Goal: Task Accomplishment & Management: Manage account settings

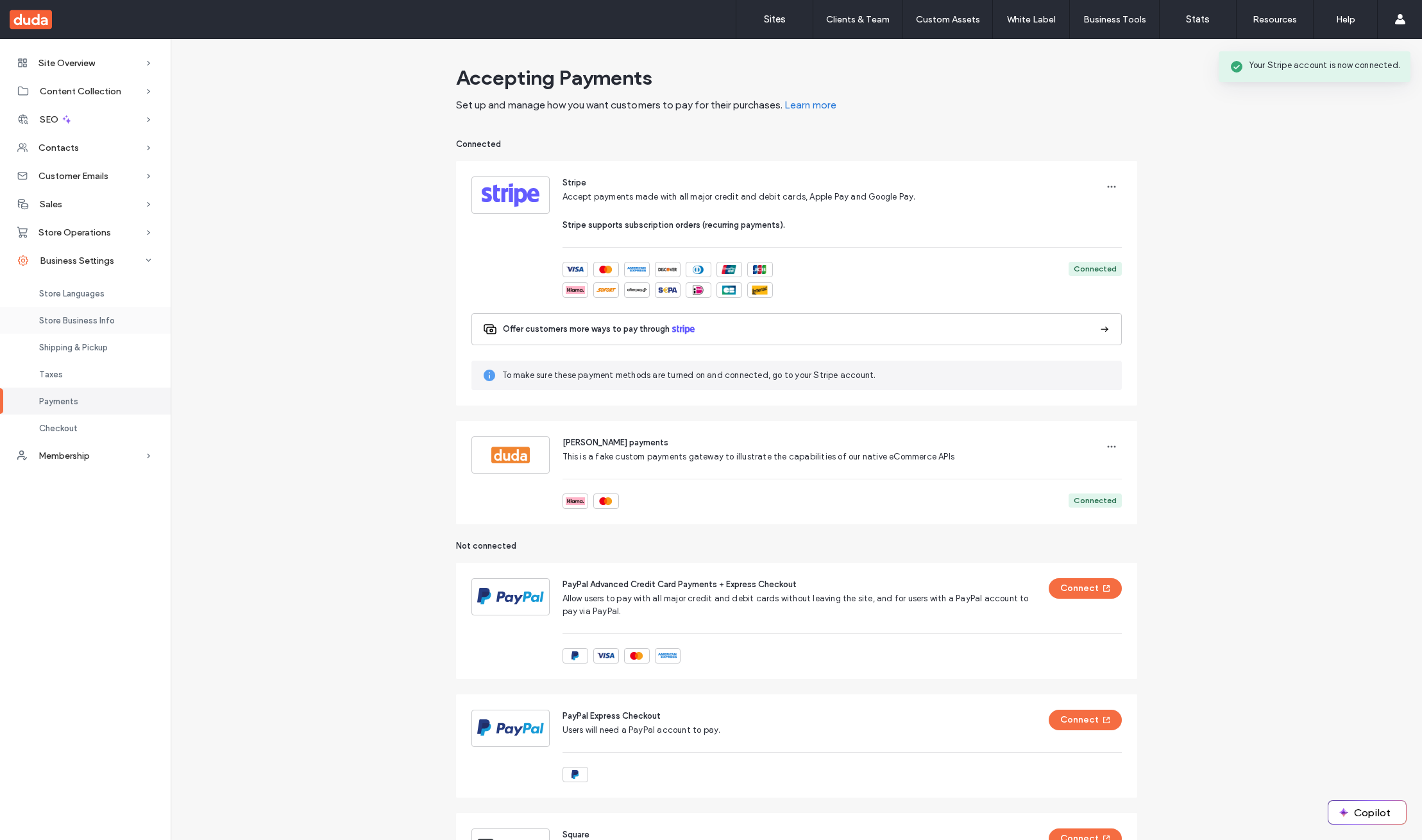
click at [97, 322] on span "Store Business Info" at bounding box center [77, 320] width 76 height 10
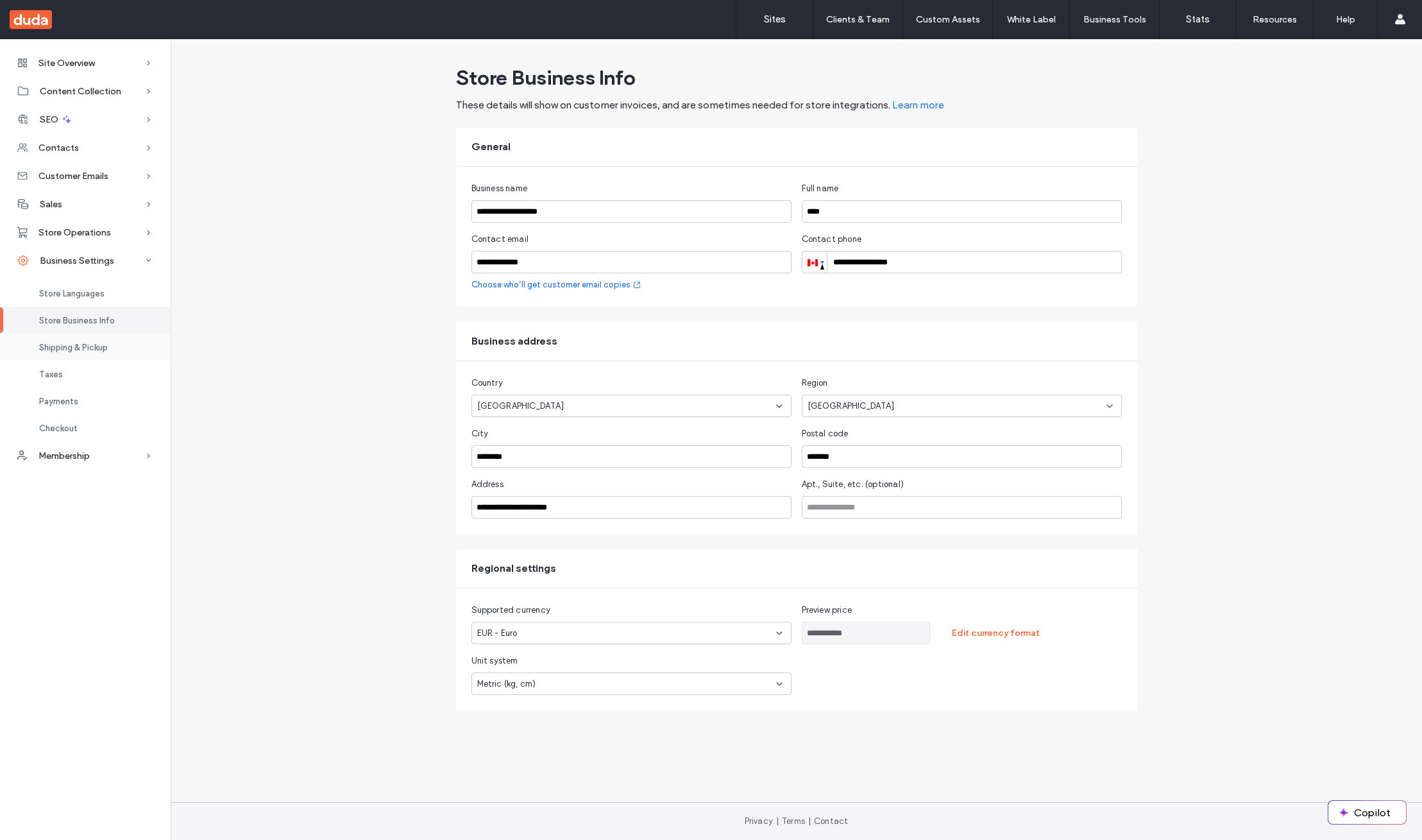
click at [95, 348] on span "Shipping & Pickup" at bounding box center [73, 347] width 69 height 10
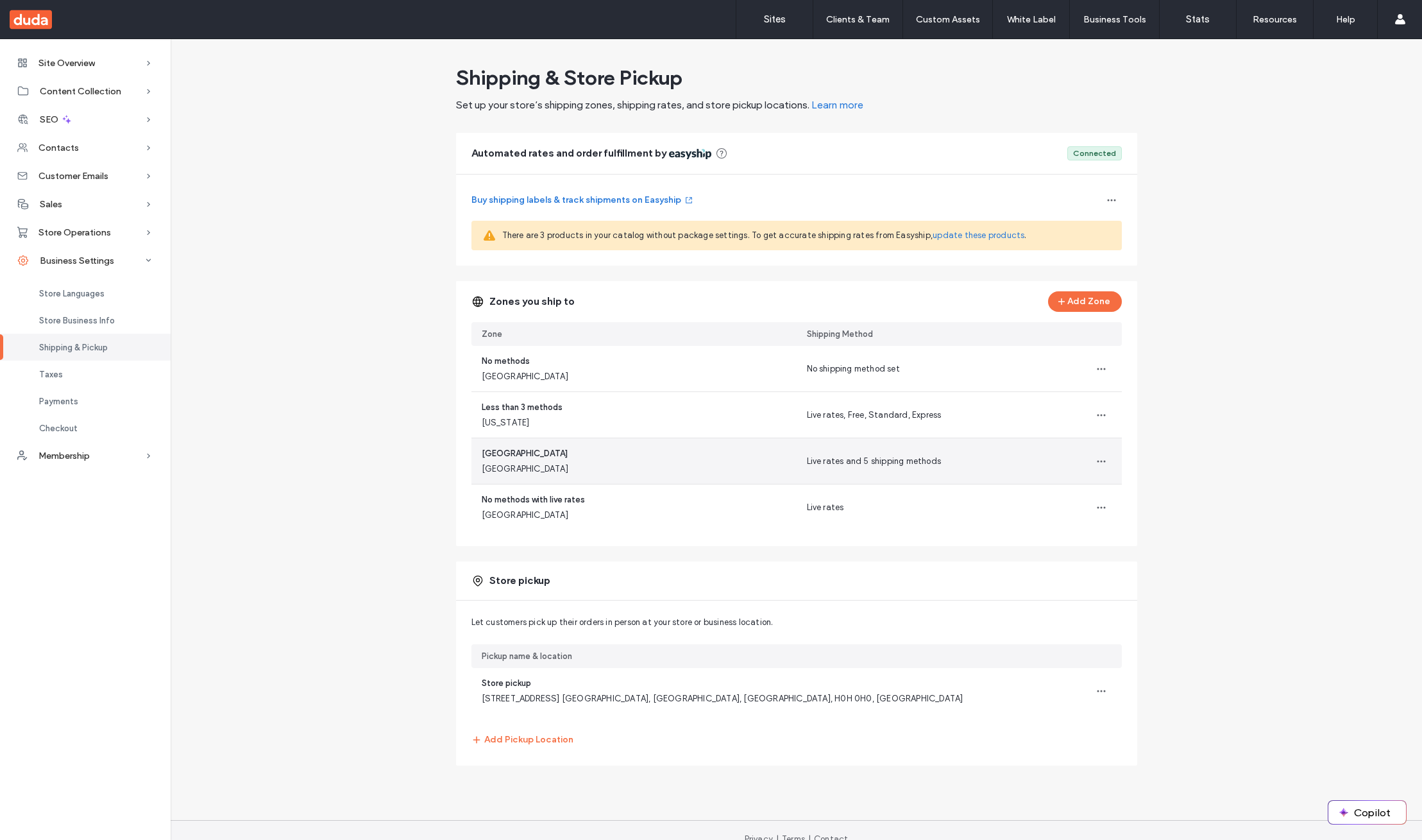
click at [490, 454] on span "[GEOGRAPHIC_DATA]" at bounding box center [525, 453] width 86 height 13
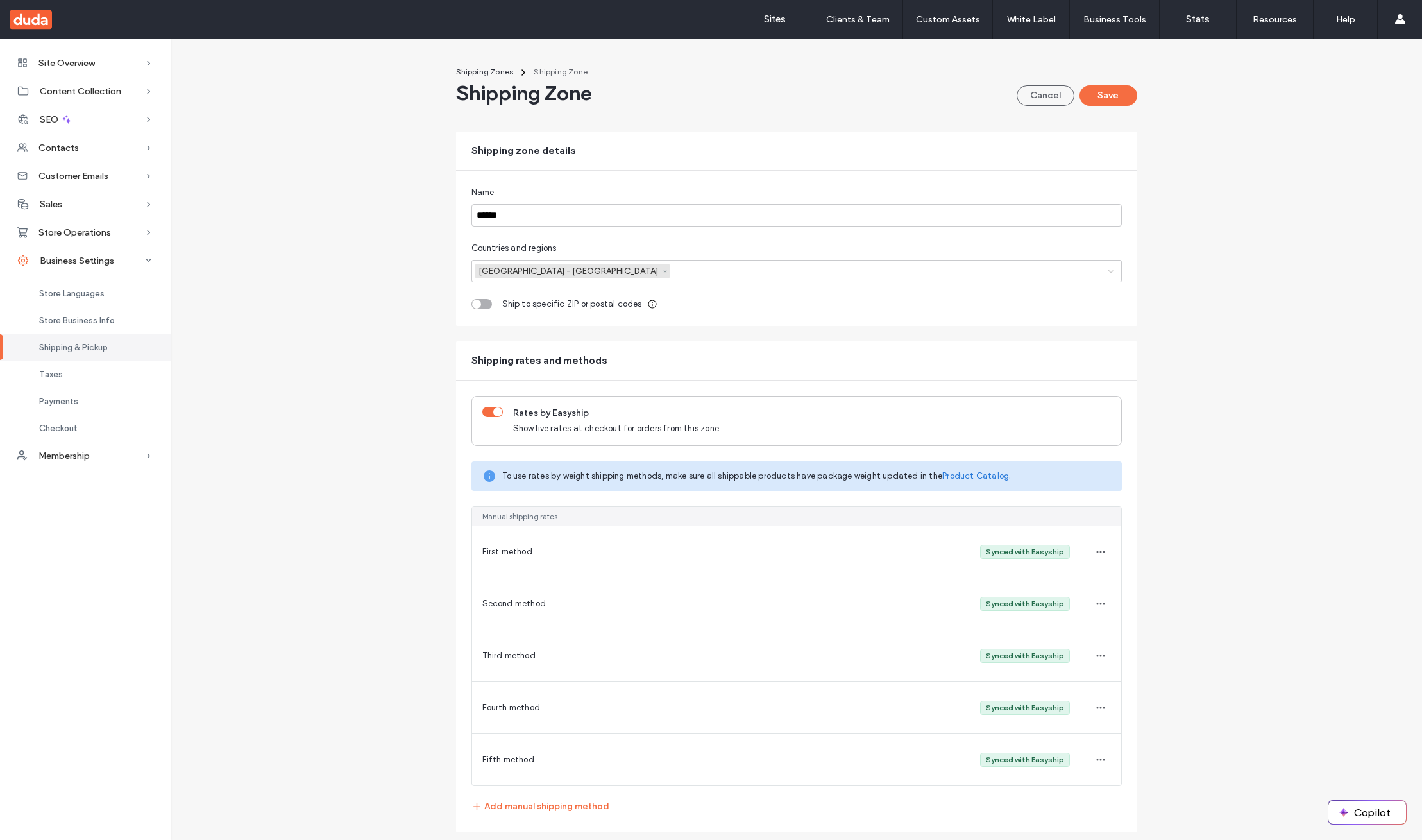
click at [495, 605] on span "Second method" at bounding box center [514, 603] width 64 height 10
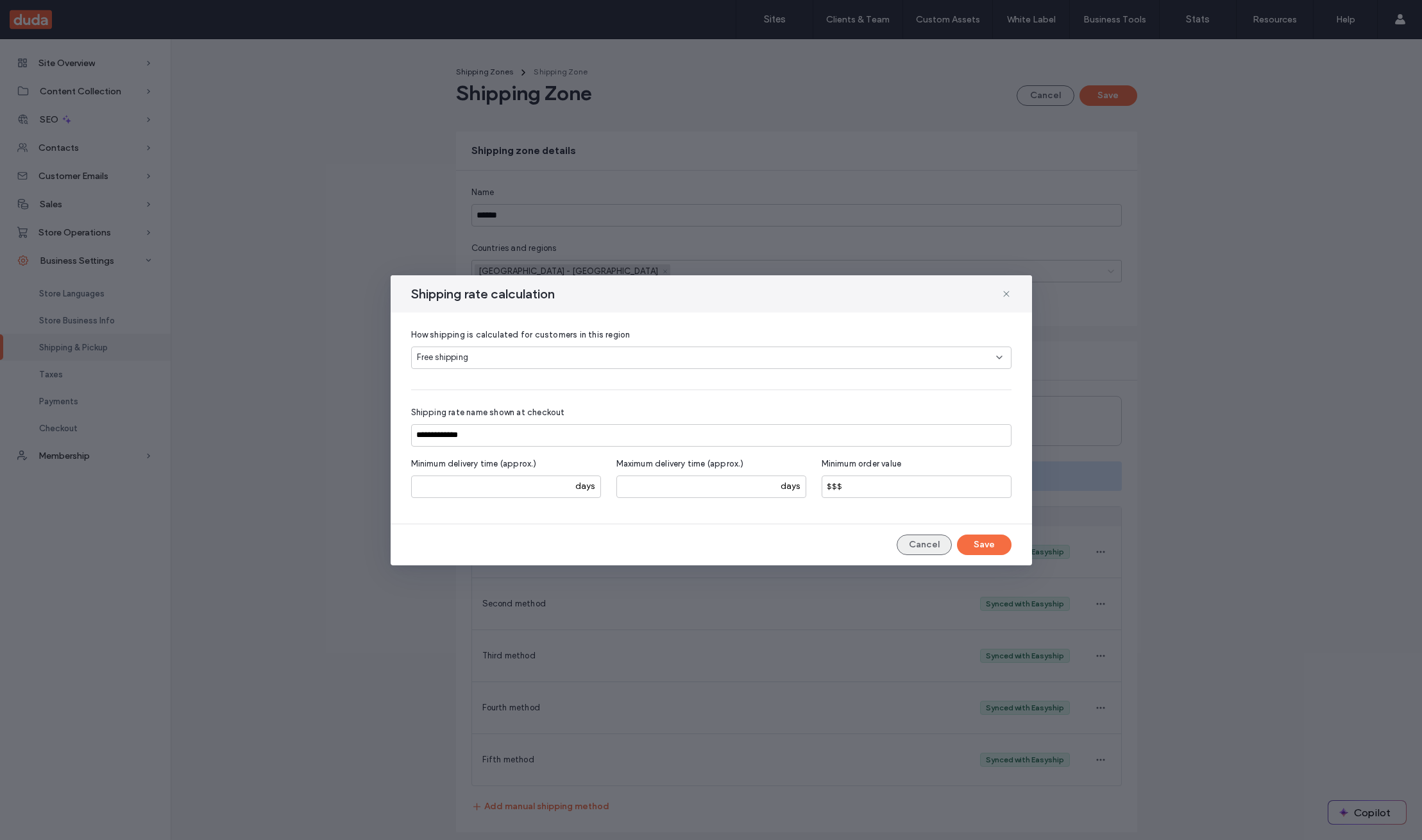
click at [916, 544] on button "Cancel" at bounding box center [924, 544] width 55 height 20
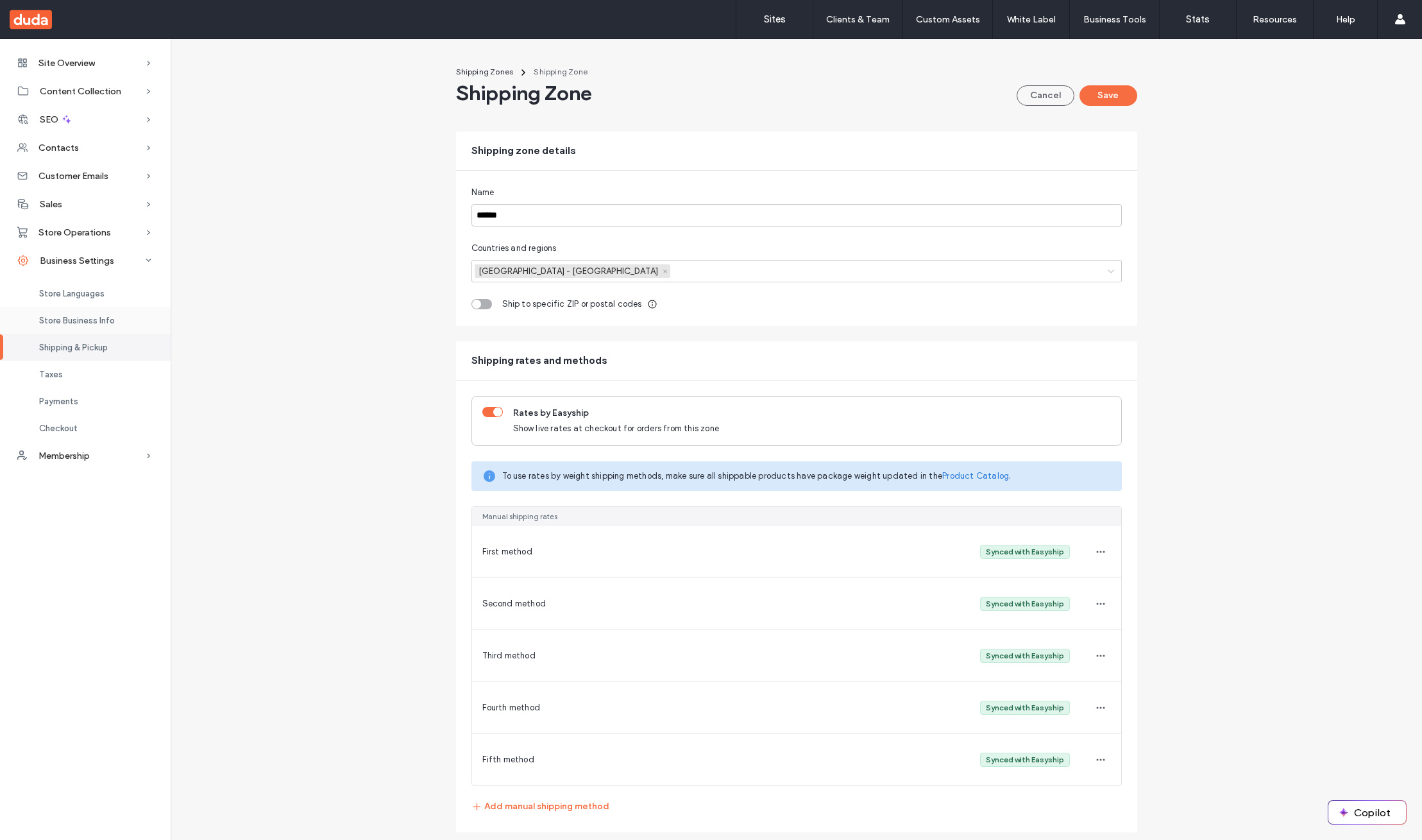
click at [107, 325] on div "Store Business Info" at bounding box center [85, 320] width 170 height 27
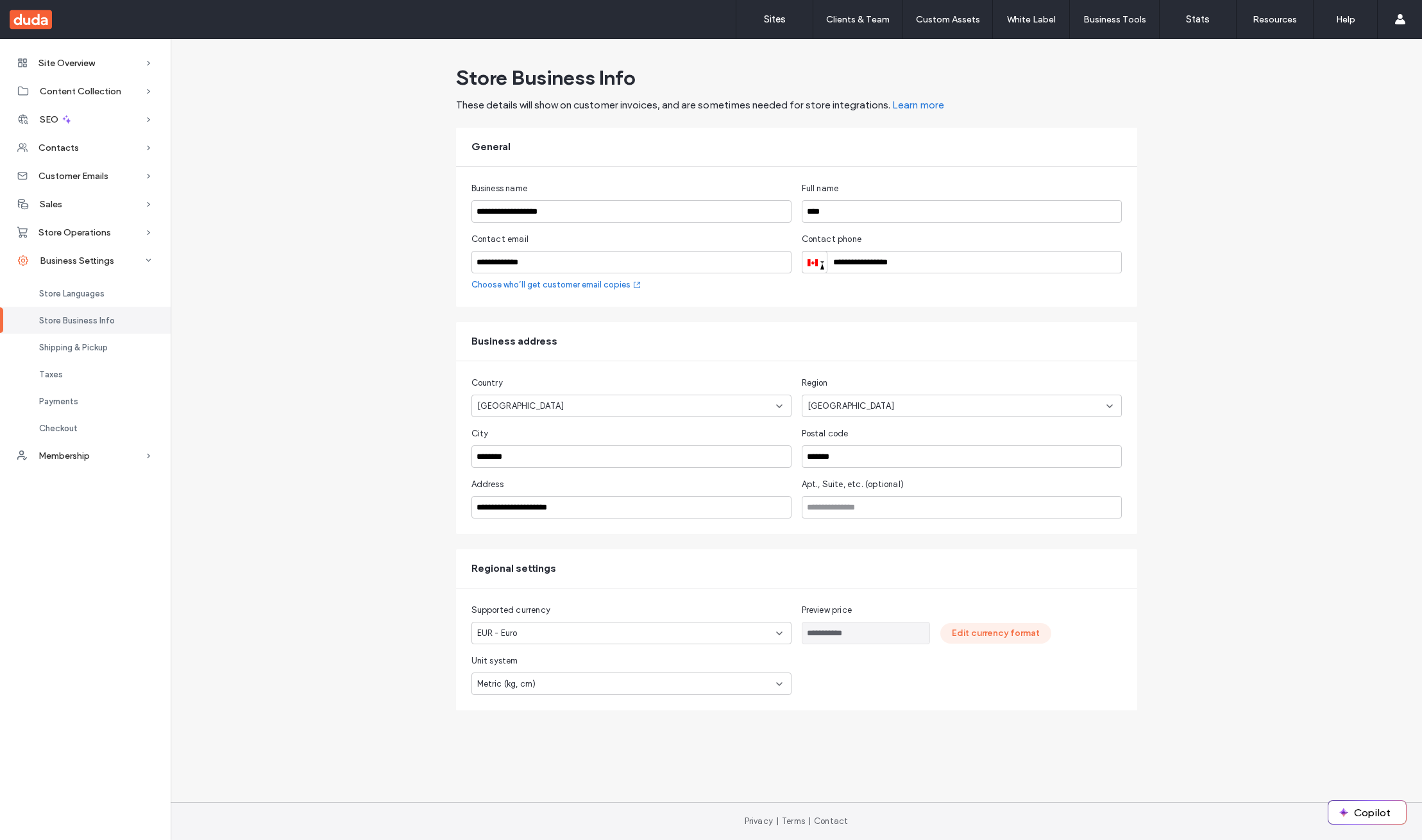
click at [980, 629] on button "Edit currency format" at bounding box center [996, 633] width 111 height 20
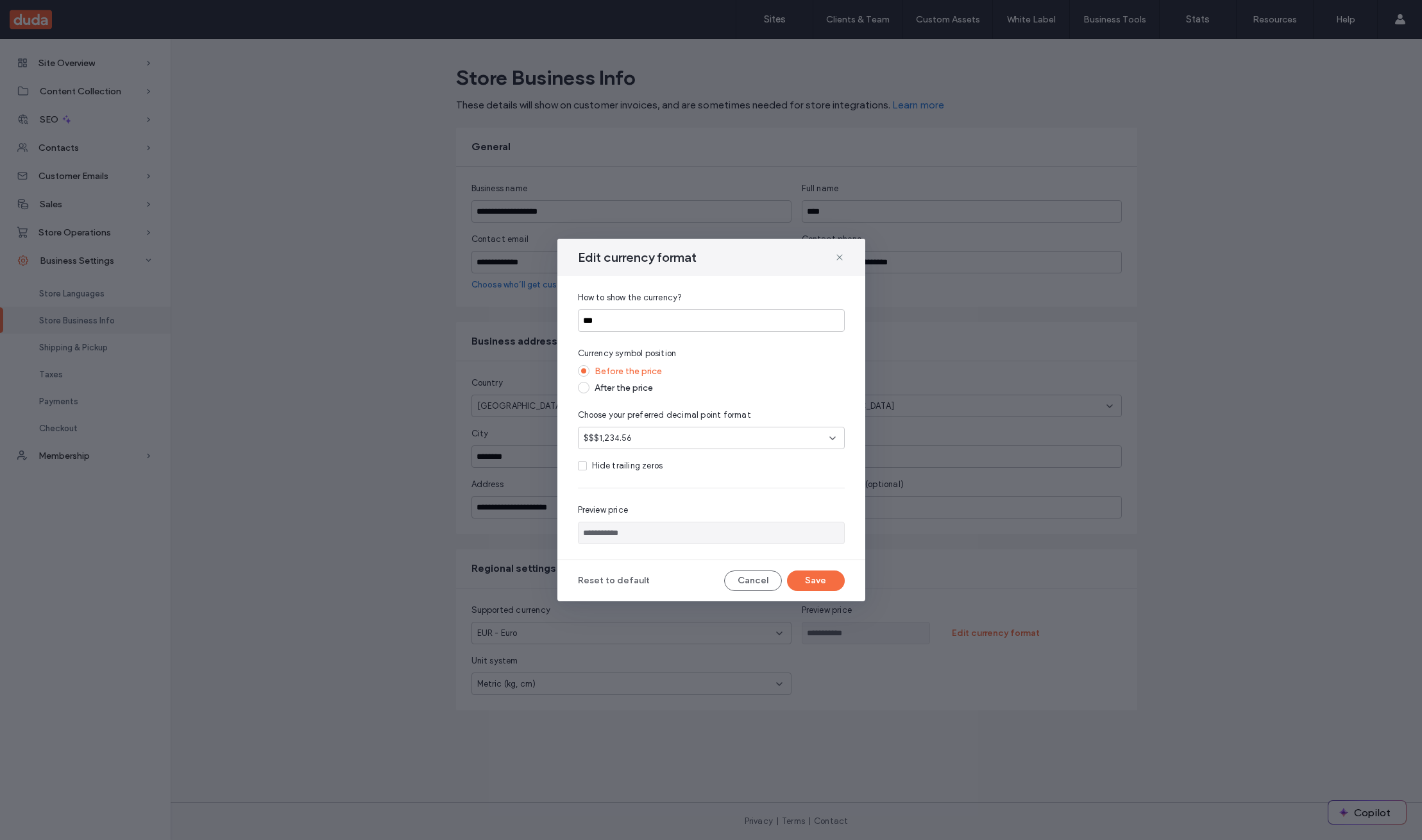
click at [623, 386] on div "After the price" at bounding box center [720, 387] width 250 height 11
type input "**********"
click at [817, 588] on button "Save" at bounding box center [816, 580] width 58 height 20
type input "**********"
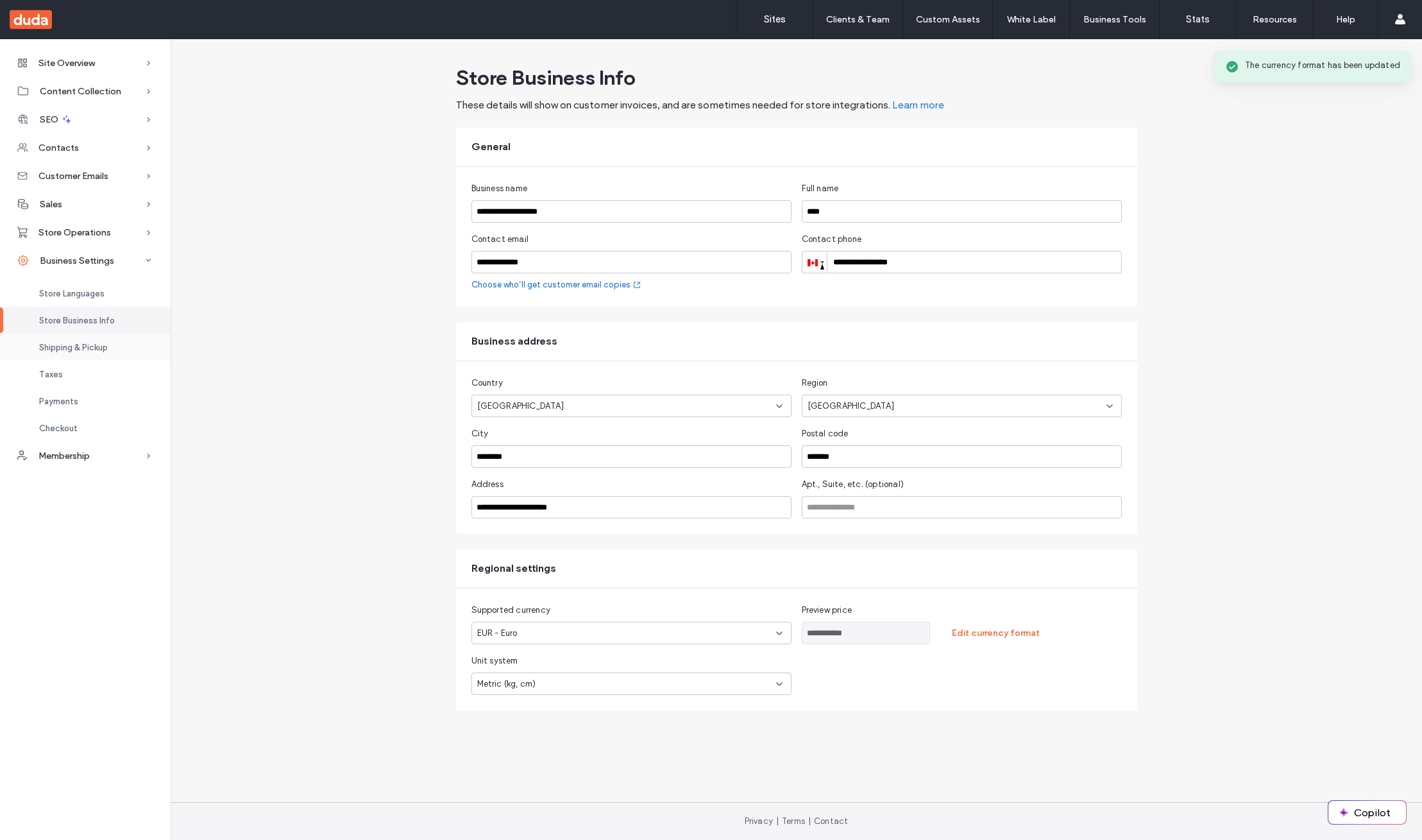
click at [100, 349] on span "Shipping & Pickup" at bounding box center [73, 347] width 69 height 10
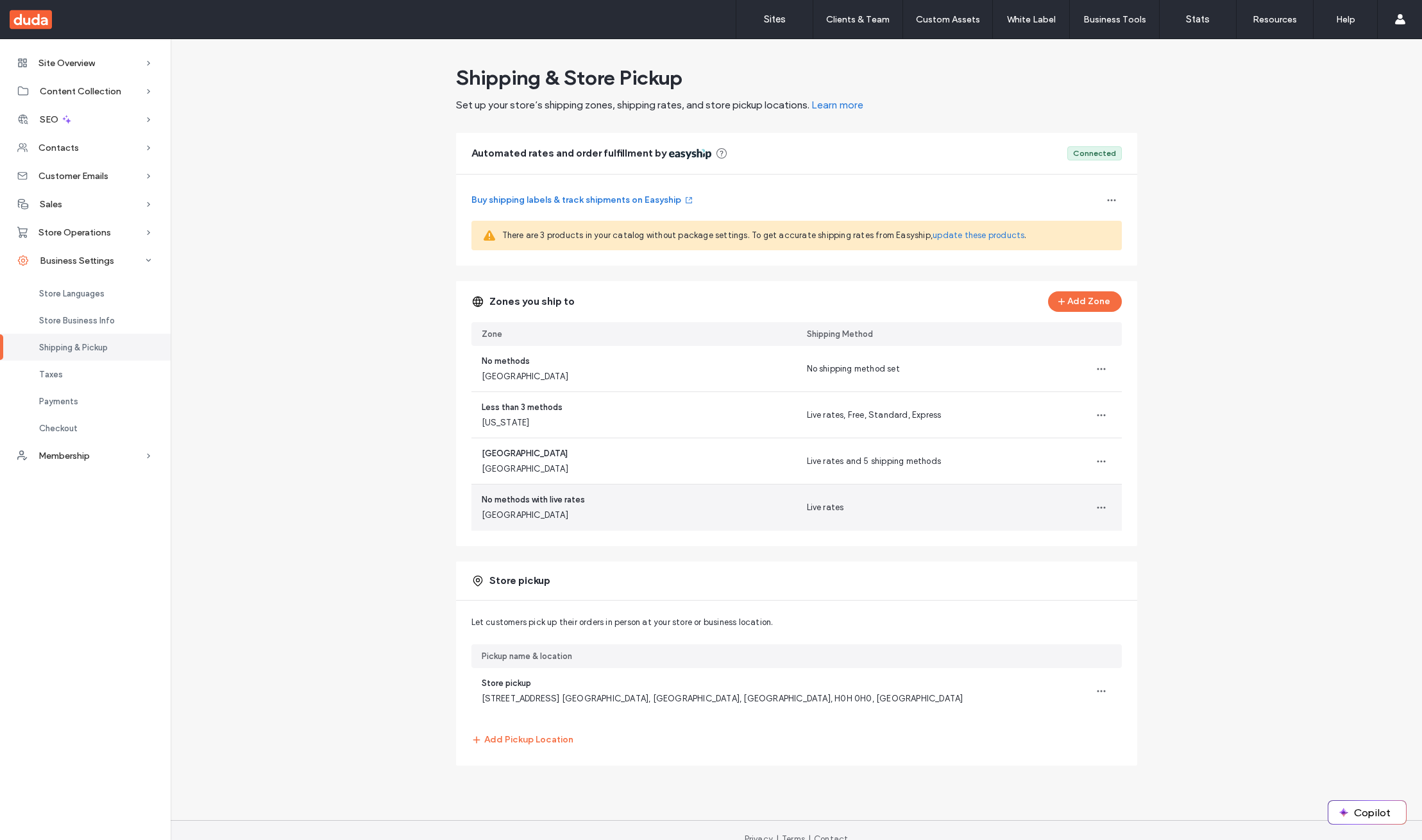
click at [514, 523] on div "No methods with live rates [GEOGRAPHIC_DATA]" at bounding box center [634, 507] width 325 height 46
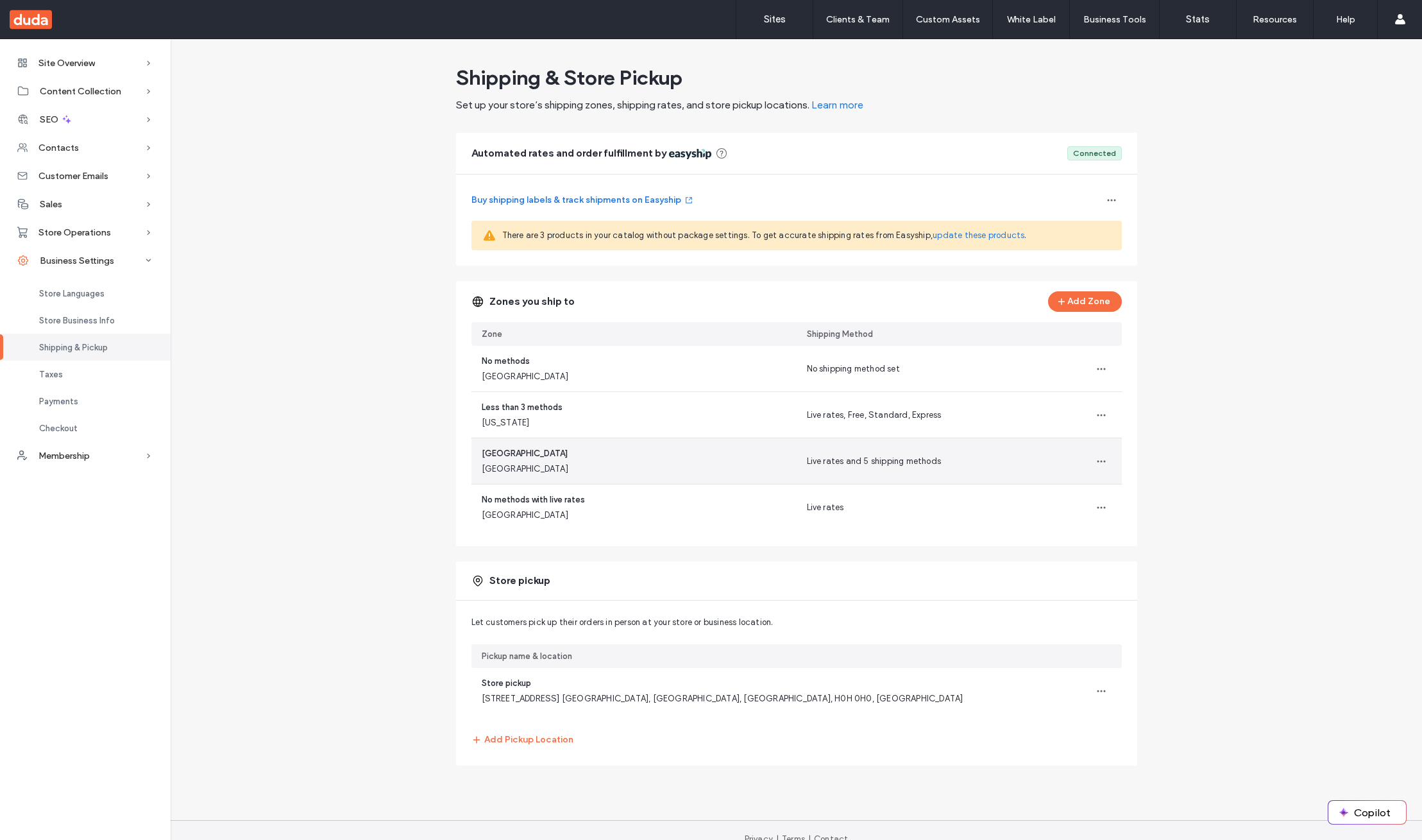
click at [490, 453] on span "[GEOGRAPHIC_DATA]" at bounding box center [525, 453] width 86 height 13
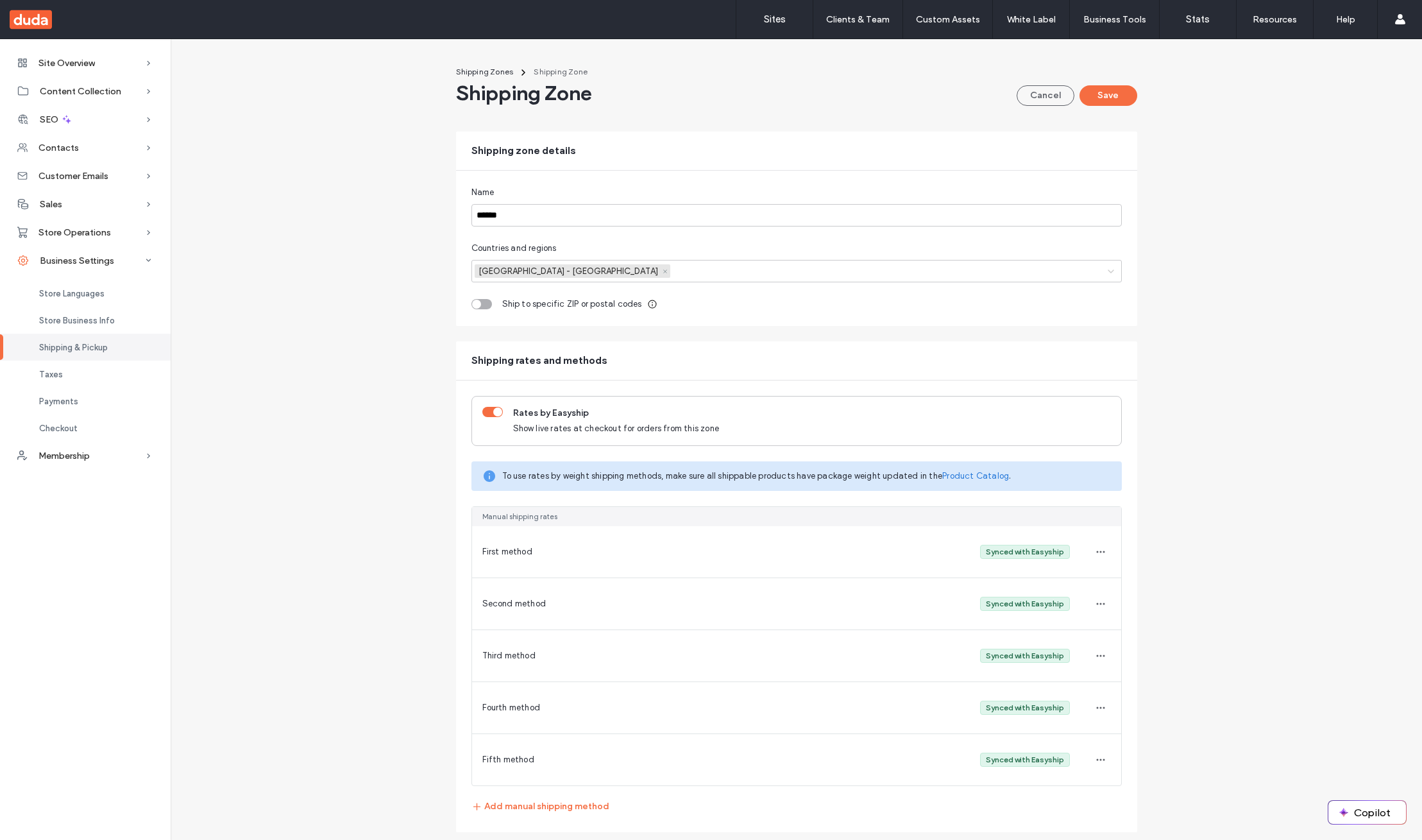
click at [482, 753] on link "Fifth method" at bounding box center [508, 759] width 52 height 13
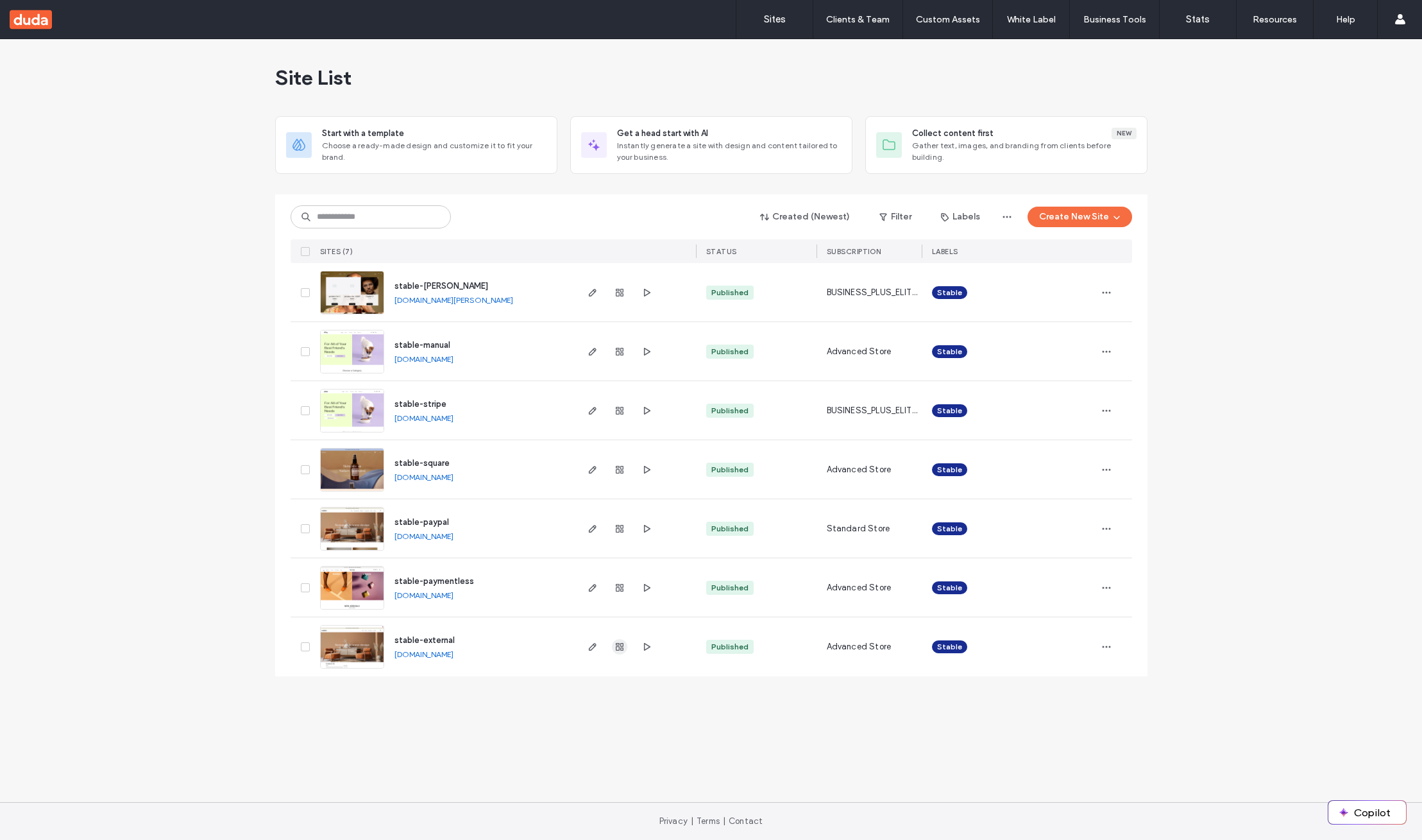
click at [614, 640] on span "button" at bounding box center [620, 646] width 15 height 15
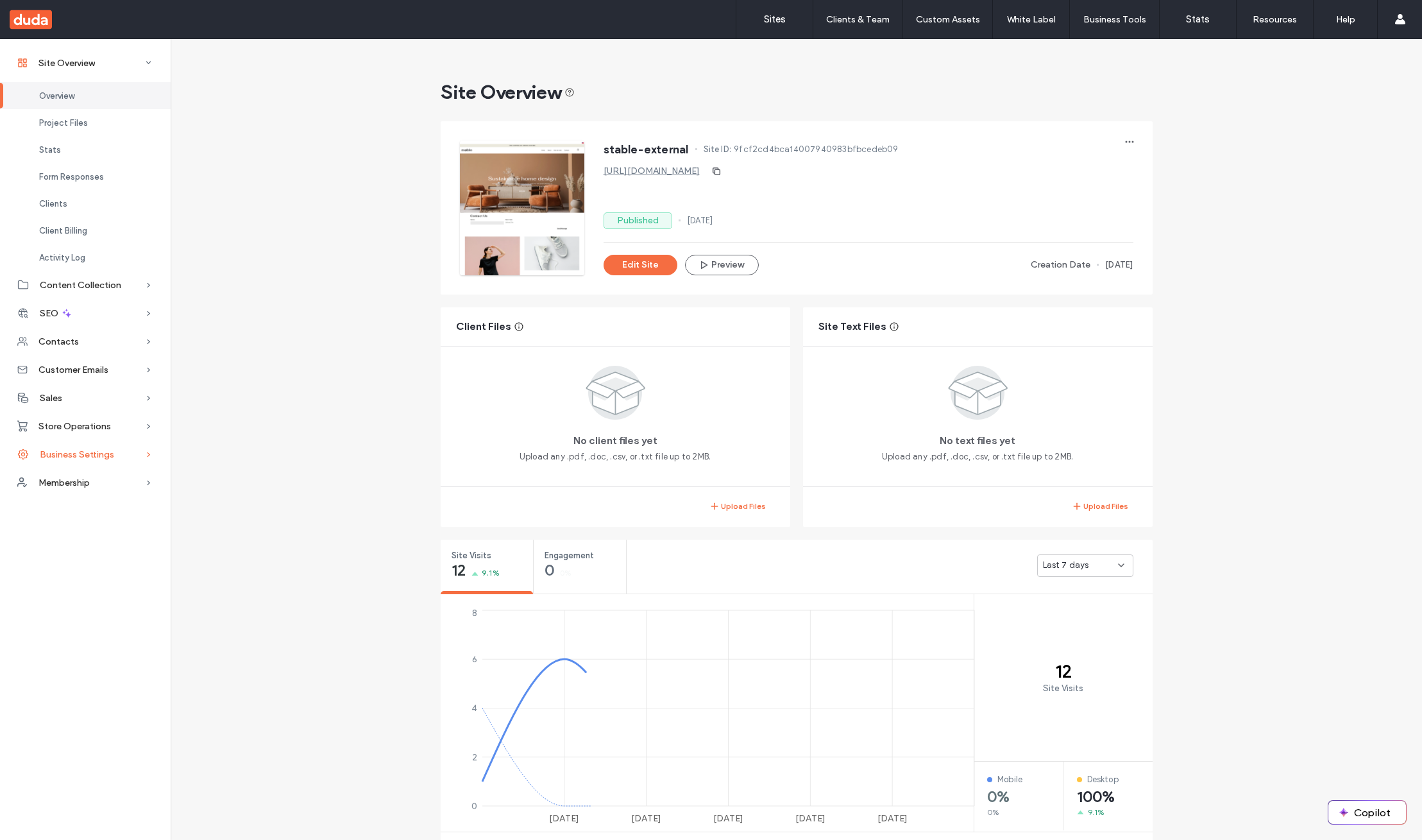
click at [82, 450] on span "Business Settings" at bounding box center [77, 454] width 74 height 11
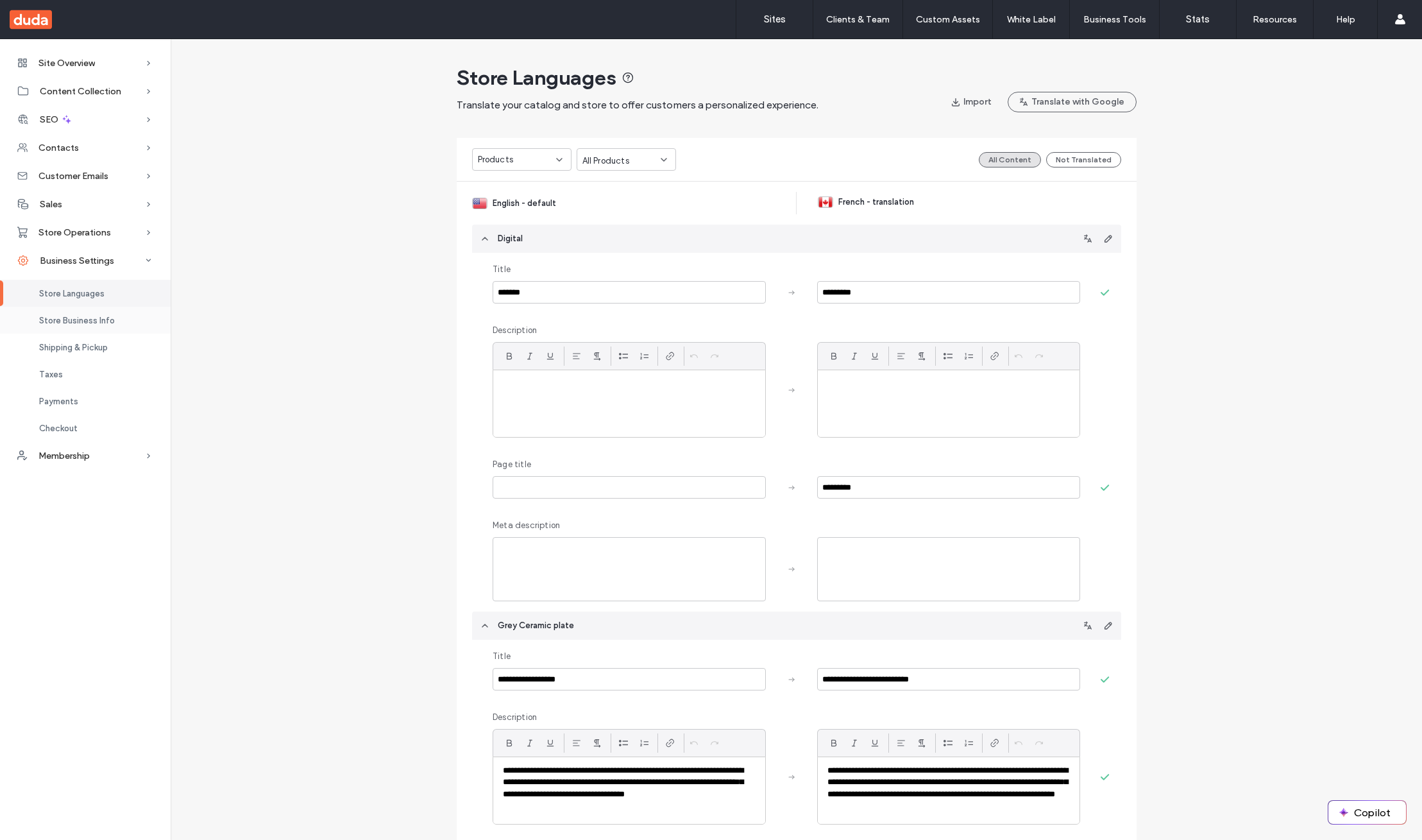
click at [103, 325] on div "Store Business Info" at bounding box center [85, 320] width 170 height 27
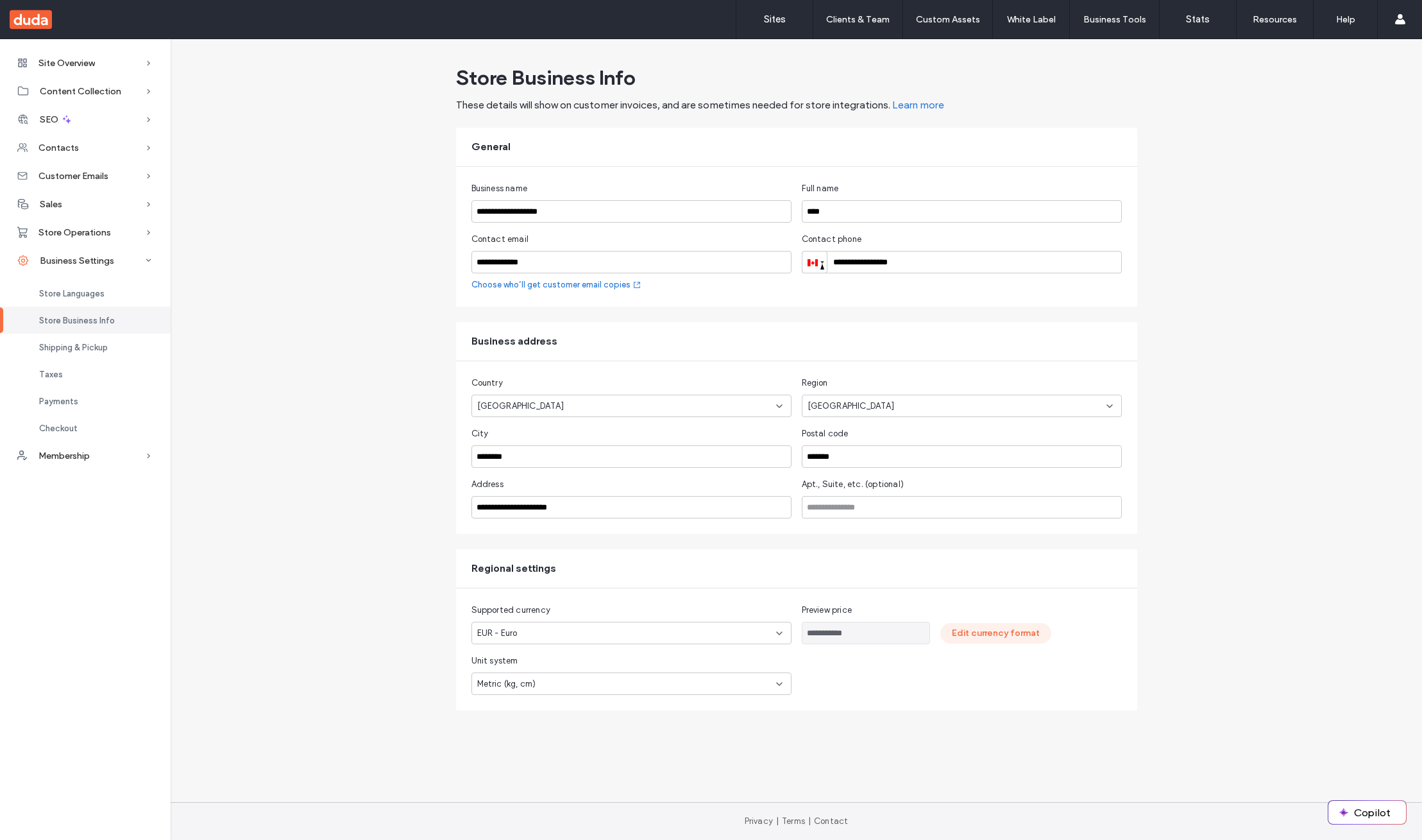
click at [1008, 635] on button "Edit currency format" at bounding box center [996, 633] width 111 height 20
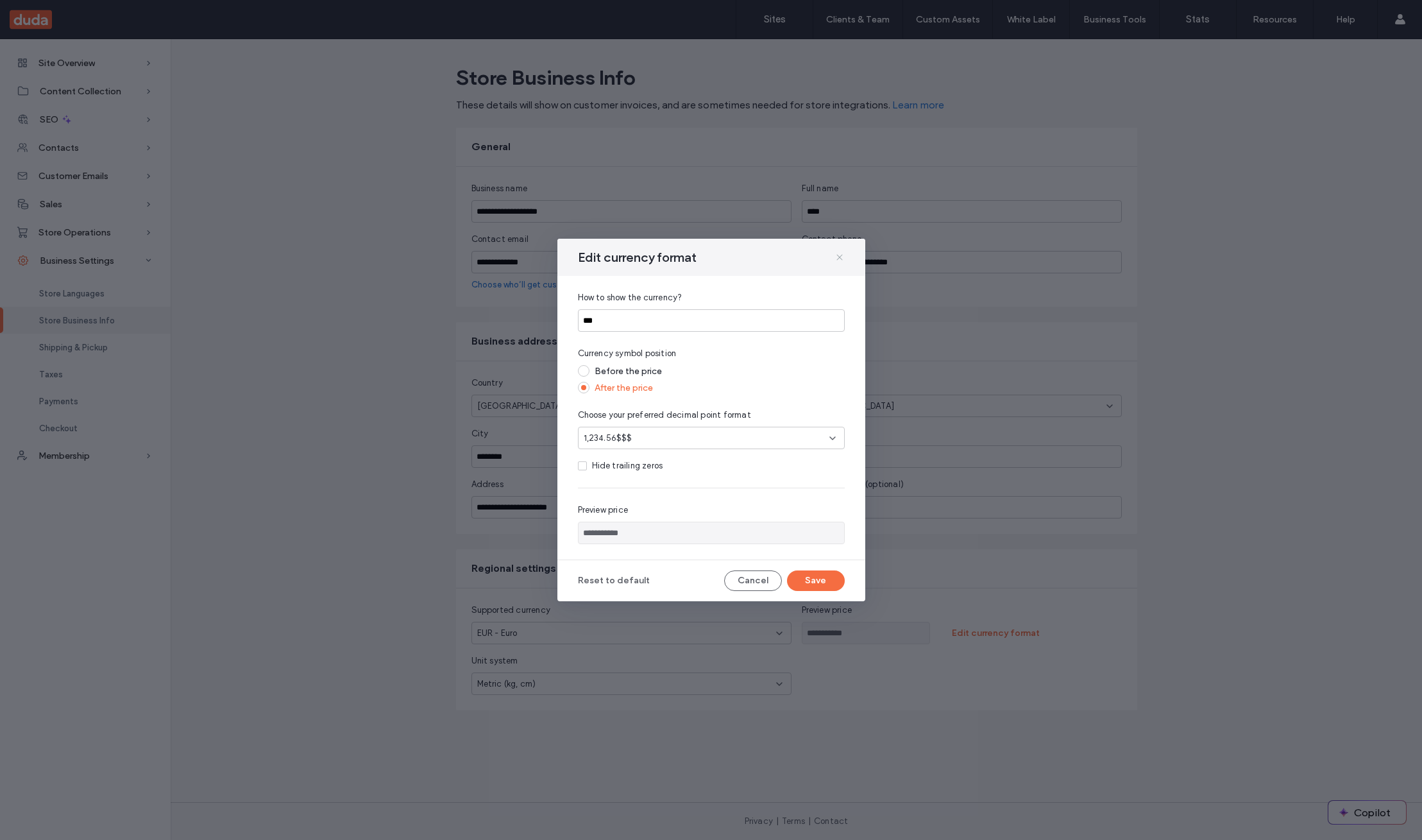
click at [835, 258] on icon at bounding box center [840, 257] width 11 height 11
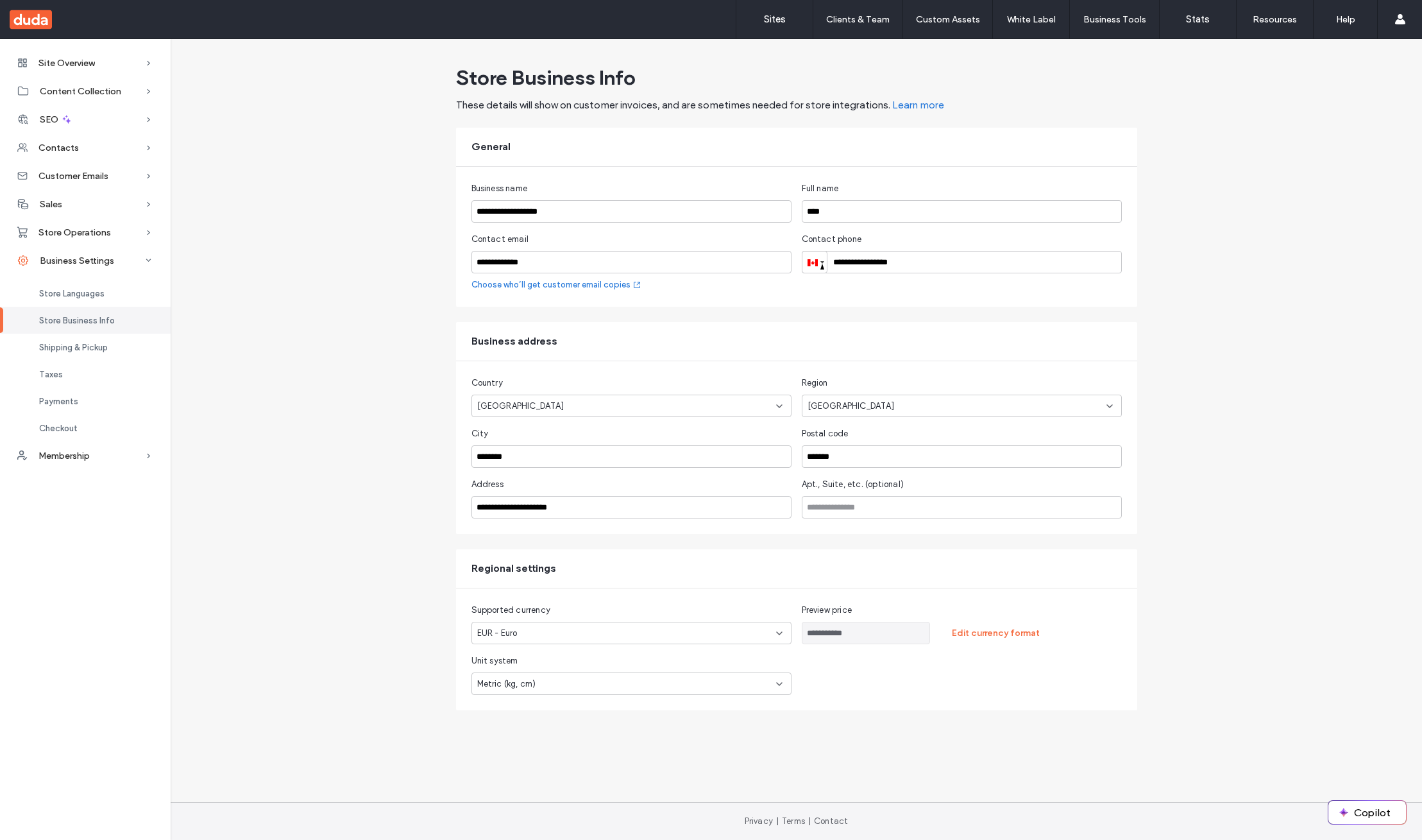
click at [258, 583] on div "**********" at bounding box center [796, 385] width 1252 height 651
